Goal: Transaction & Acquisition: Purchase product/service

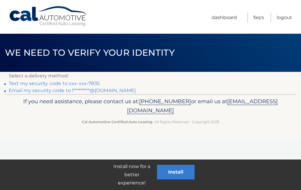
click at [87, 81] on link "Text my security code to xxx-xxx-7835" at bounding box center [54, 84] width 91 height 6
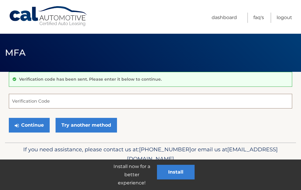
click at [58, 94] on input "Verification Code" at bounding box center [150, 101] width 283 height 15
type input "673415"
click at [33, 122] on button "Continue" at bounding box center [29, 125] width 41 height 15
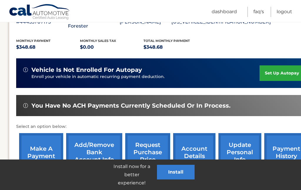
scroll to position [141, 0]
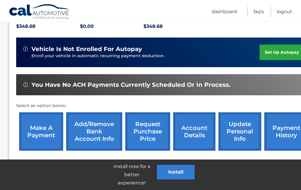
click at [46, 126] on link "make a payment" at bounding box center [41, 131] width 44 height 38
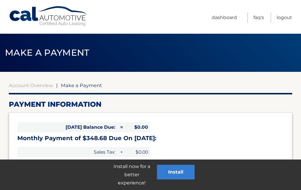
select select "MjNhNDhmMWItN2M3OC00NWQ5LWFlMzktNTM5MjY1YzA0NGE3"
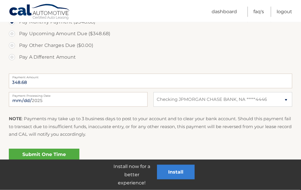
scroll to position [204, 0]
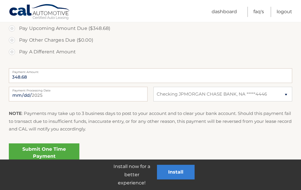
click at [46, 149] on link "Submit One Time Payment" at bounding box center [44, 153] width 70 height 19
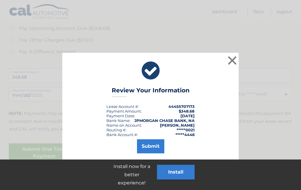
click at [177, 140] on div "Submit" at bounding box center [150, 145] width 161 height 16
click at [150, 151] on button "Submit" at bounding box center [150, 146] width 27 height 14
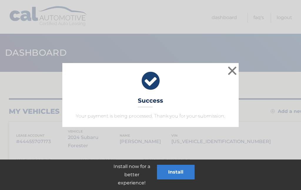
click at [235, 75] on button "×" at bounding box center [232, 71] width 12 height 12
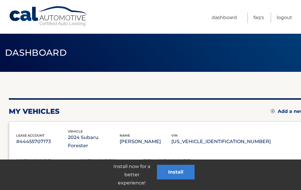
click at [285, 27] on ul "Dashboard FAQ's Logout" at bounding box center [251, 17] width 80 height 34
click at [284, 19] on link "Logout" at bounding box center [284, 18] width 16 height 10
